Goal: Task Accomplishment & Management: Manage account settings

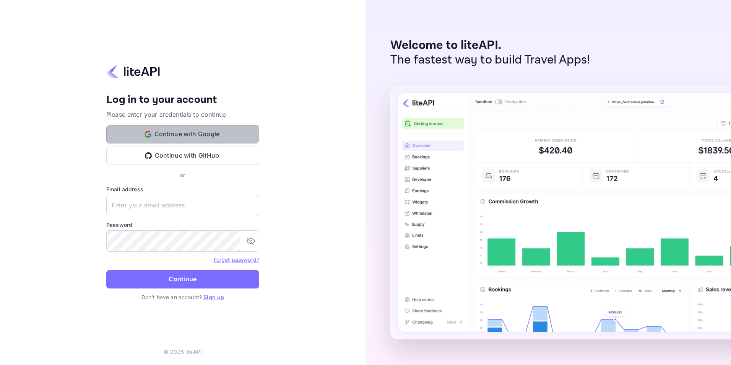
click at [192, 133] on button "Continue with Google" at bounding box center [182, 134] width 153 height 18
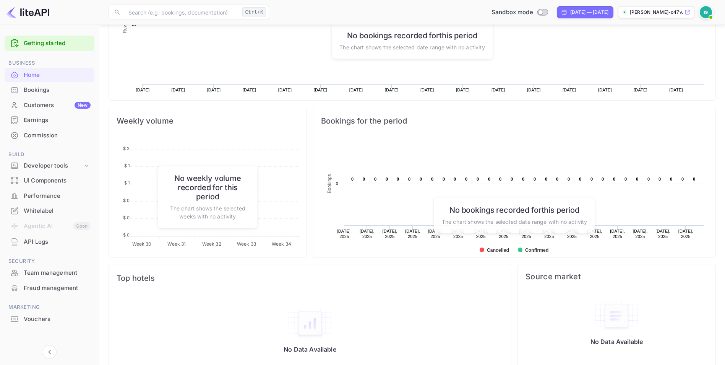
scroll to position [219, 0]
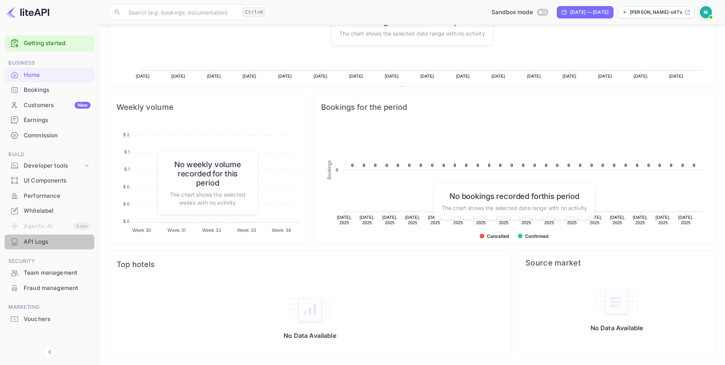
click at [38, 244] on div "API Logs" at bounding box center [57, 241] width 67 height 9
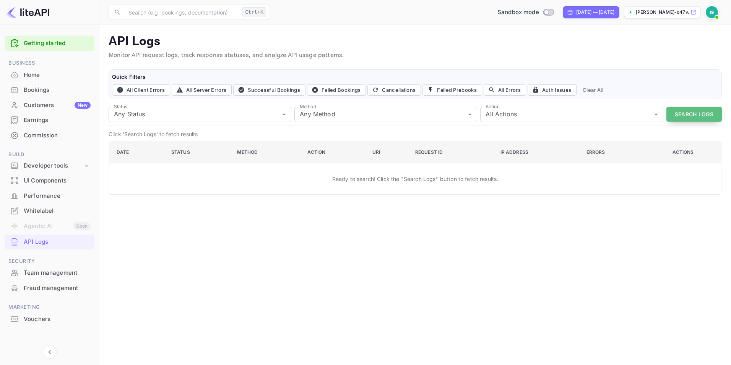
click at [674, 108] on button "Search Logs" at bounding box center [693, 114] width 55 height 15
click at [64, 164] on div "Developer tools" at bounding box center [53, 165] width 59 height 9
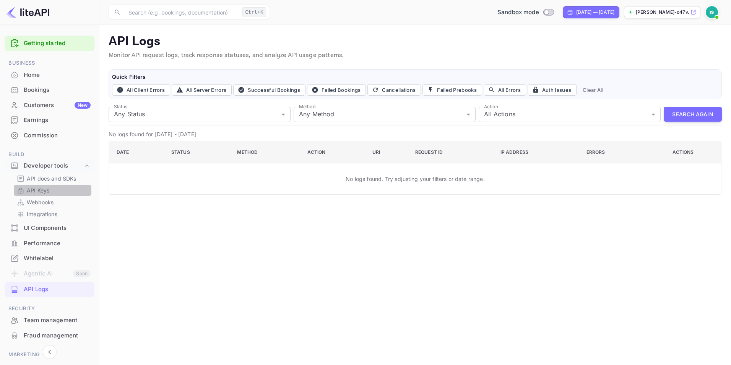
click at [52, 191] on link "API Keys" at bounding box center [53, 190] width 72 height 8
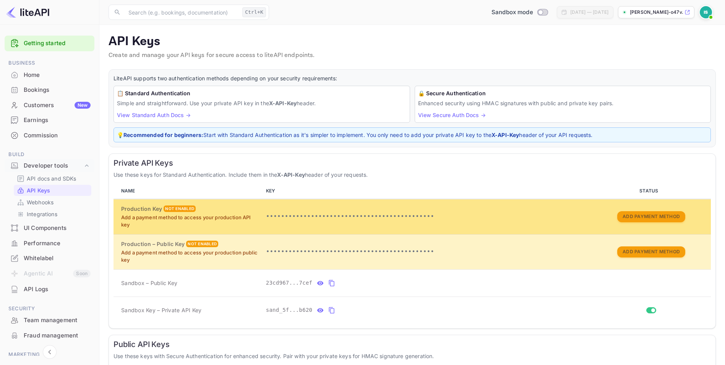
scroll to position [80, 0]
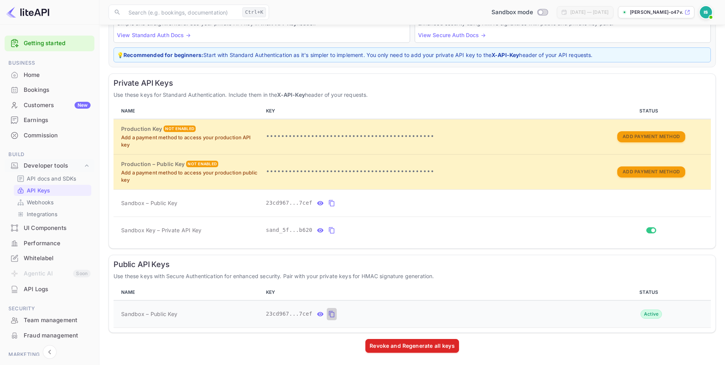
click at [330, 317] on icon "public api keys table" at bounding box center [331, 314] width 5 height 7
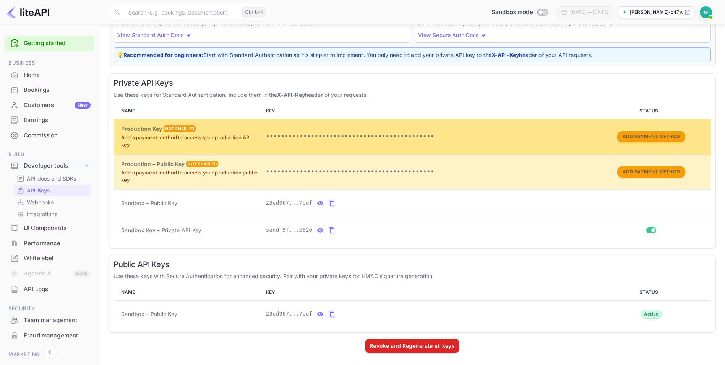
click at [636, 145] on td "Add Payment Method" at bounding box center [652, 136] width 120 height 35
click at [642, 134] on button "Add Payment Method" at bounding box center [652, 136] width 68 height 11
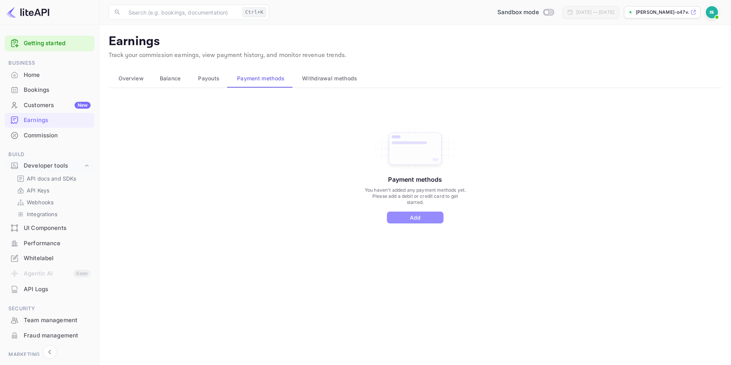
click at [433, 216] on button "Add" at bounding box center [415, 217] width 57 height 12
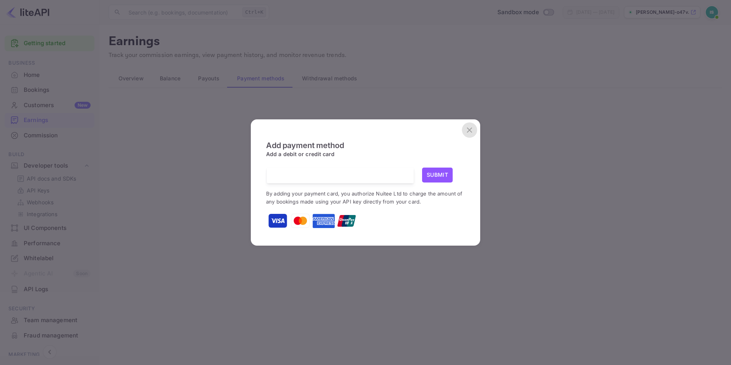
click at [470, 127] on icon "close" at bounding box center [469, 129] width 9 height 9
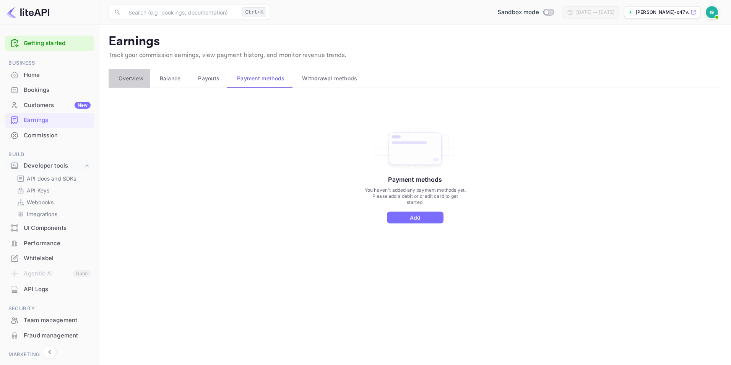
click at [129, 80] on span "Overview" at bounding box center [131, 78] width 25 height 9
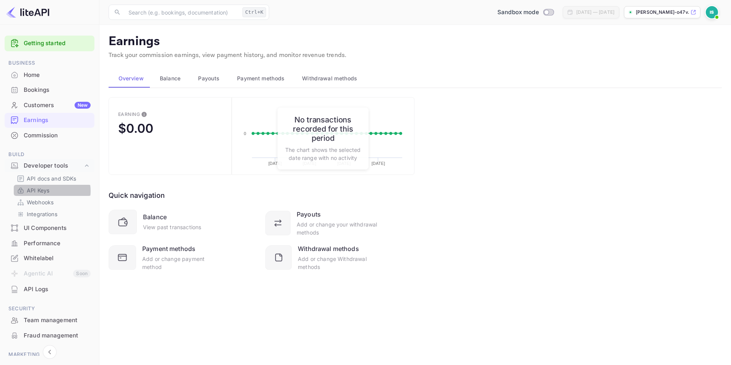
click at [48, 191] on p "API Keys" at bounding box center [38, 190] width 23 height 8
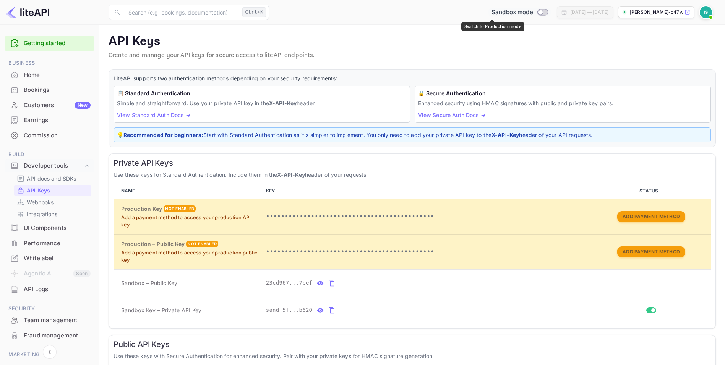
click at [537, 15] on span "Switch to Production mode" at bounding box center [542, 12] width 11 height 7
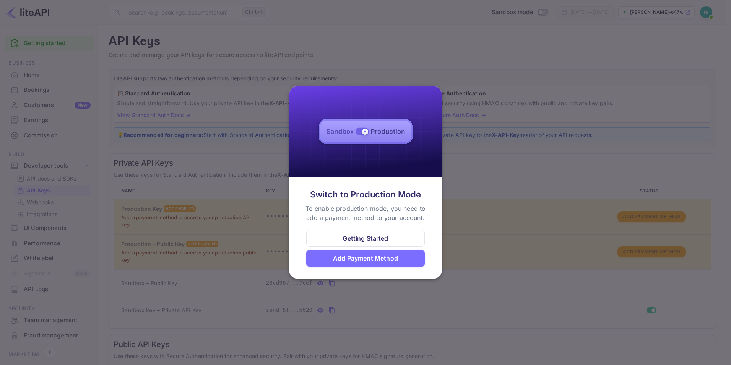
click at [392, 250] on div "Add Payment Method" at bounding box center [365, 258] width 119 height 17
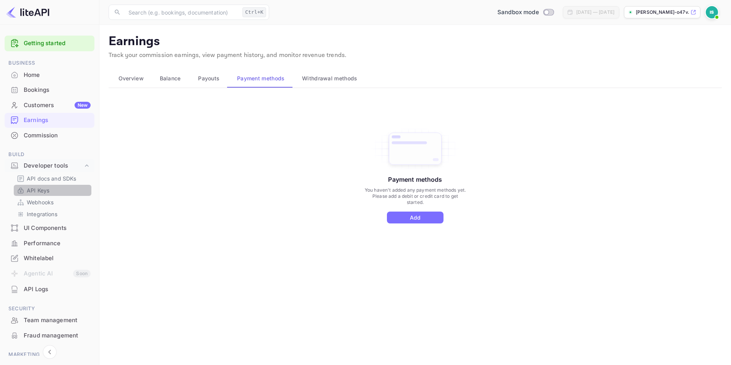
click at [55, 192] on link "API Keys" at bounding box center [53, 190] width 72 height 8
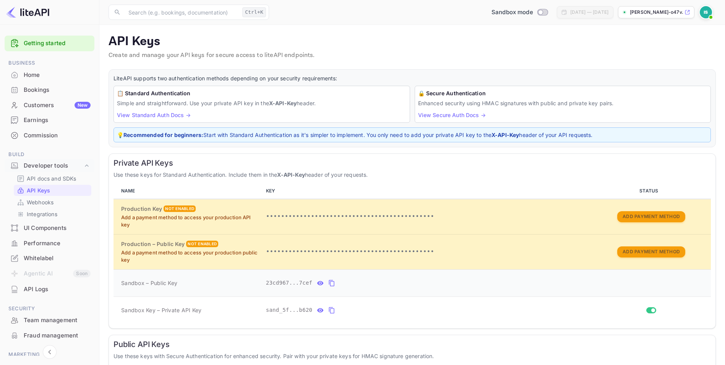
scroll to position [80, 0]
